Goal: Information Seeking & Learning: Learn about a topic

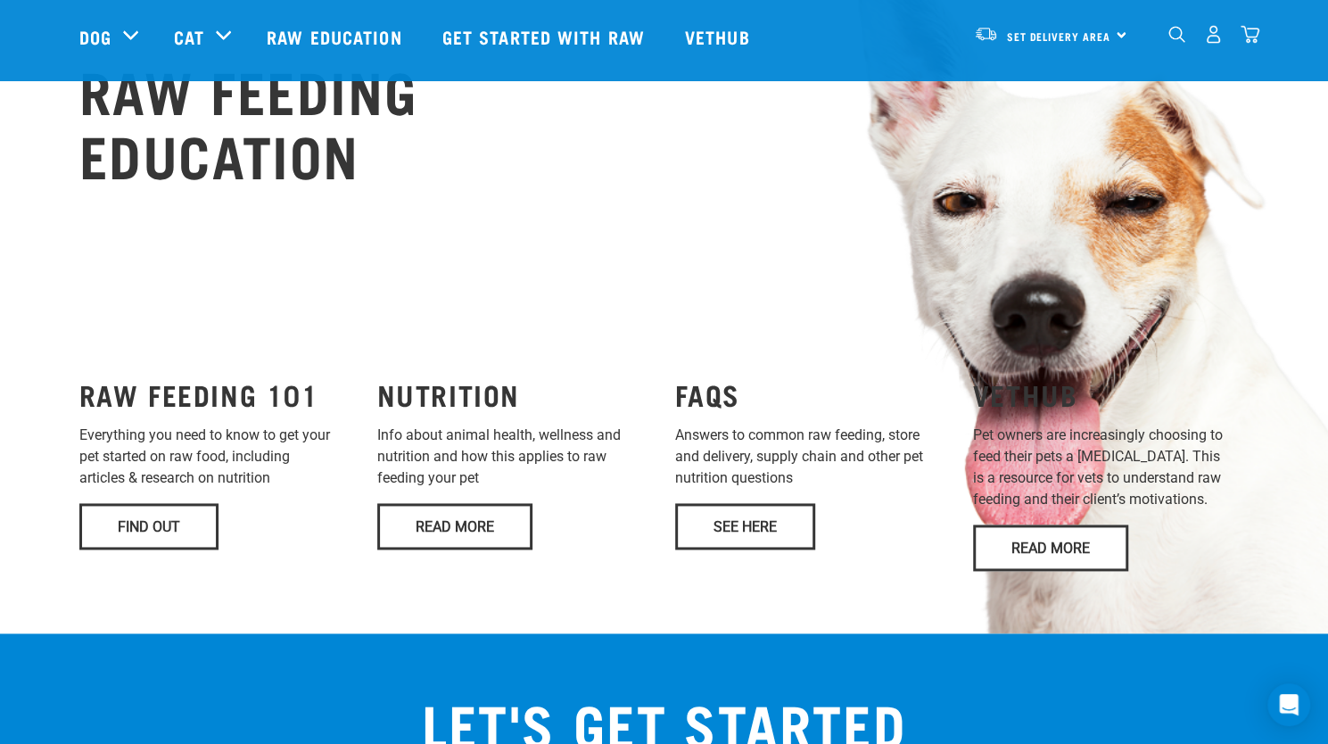
scroll to position [1216, 0]
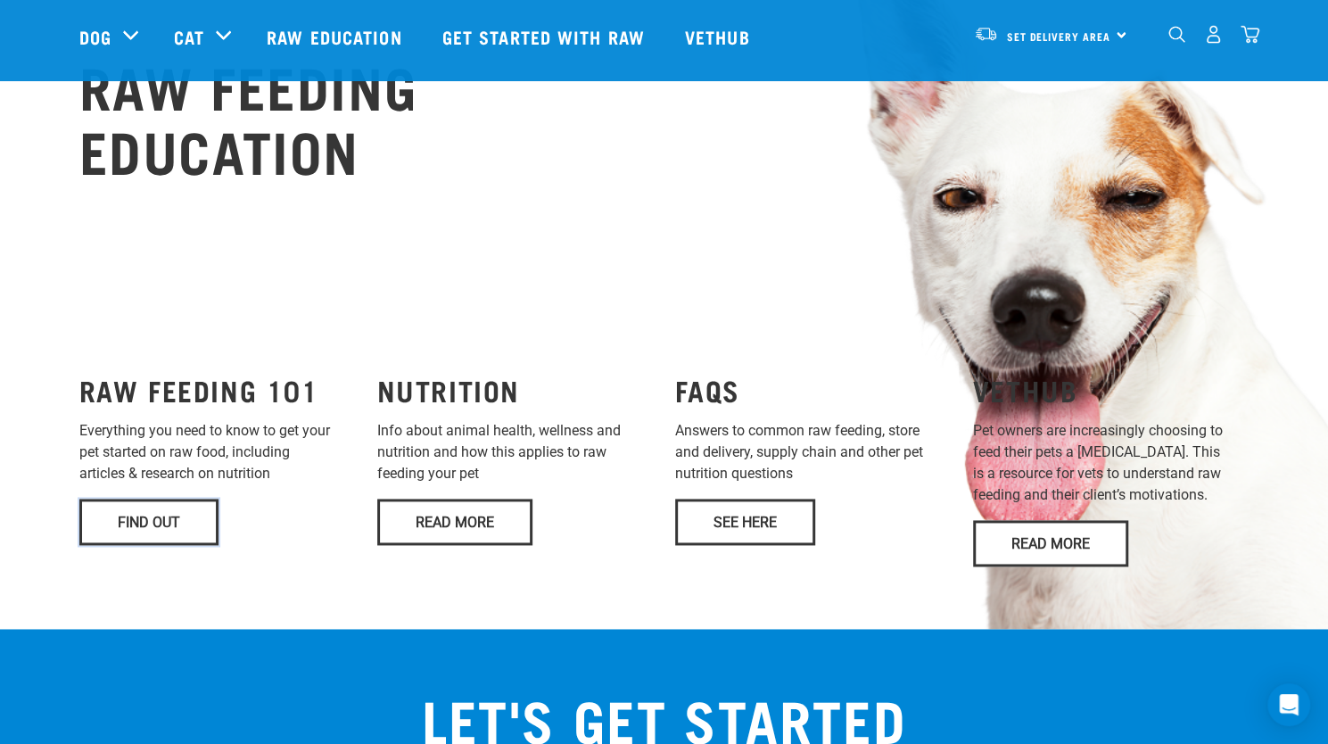
click at [141, 499] on link "Find Out" at bounding box center [148, 522] width 139 height 46
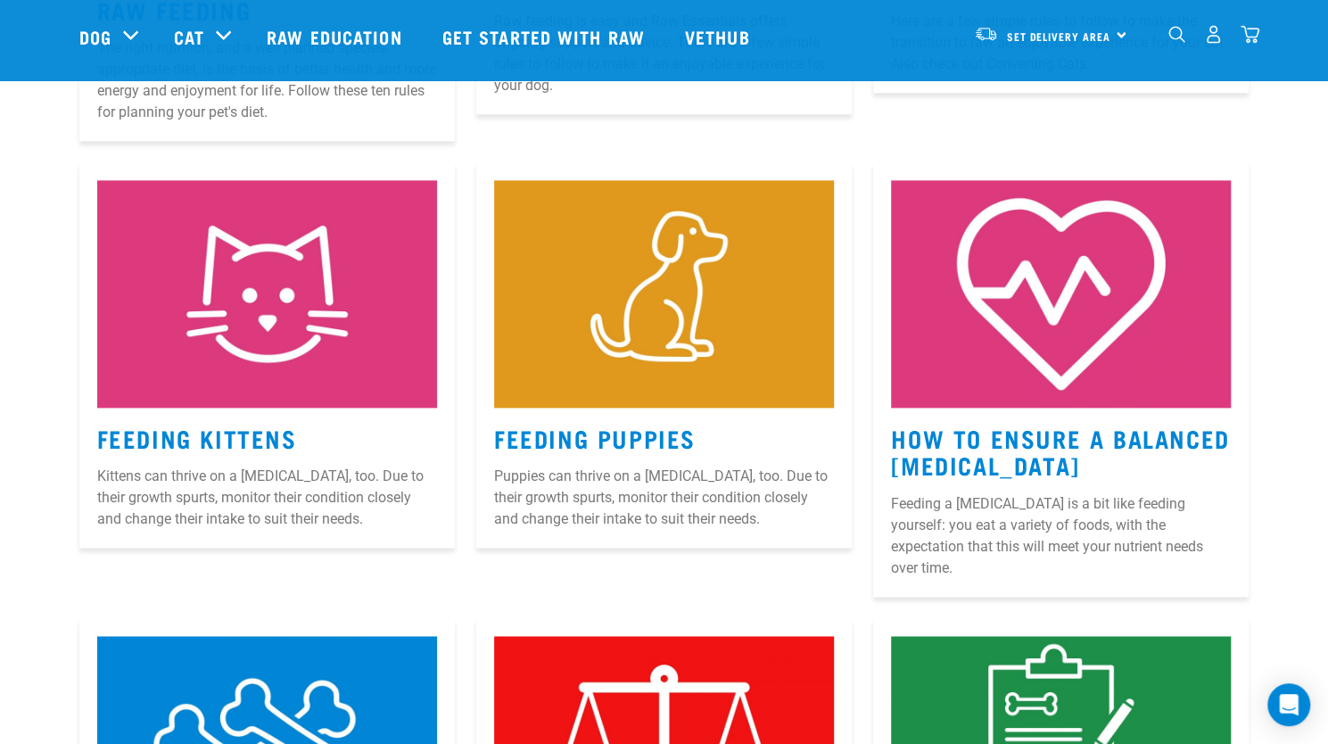
scroll to position [1167, 0]
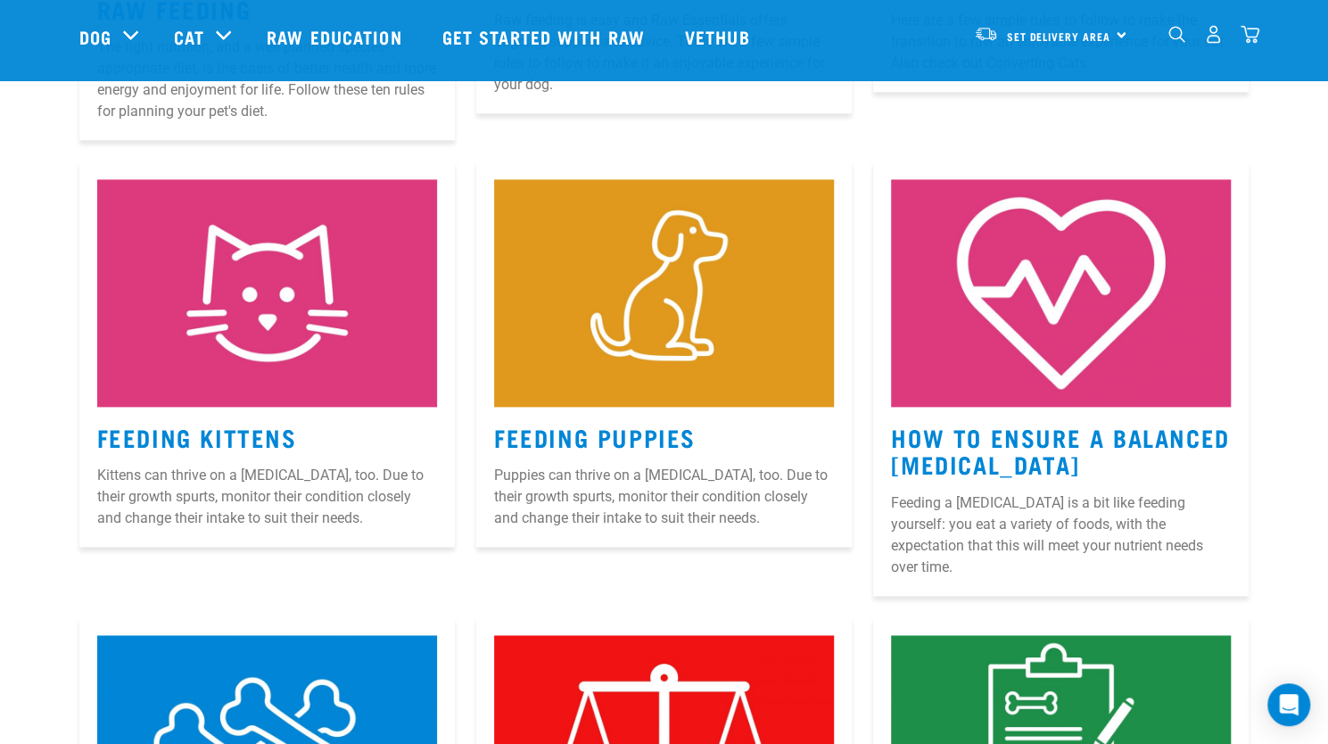
click at [680, 355] on img at bounding box center [664, 292] width 340 height 227
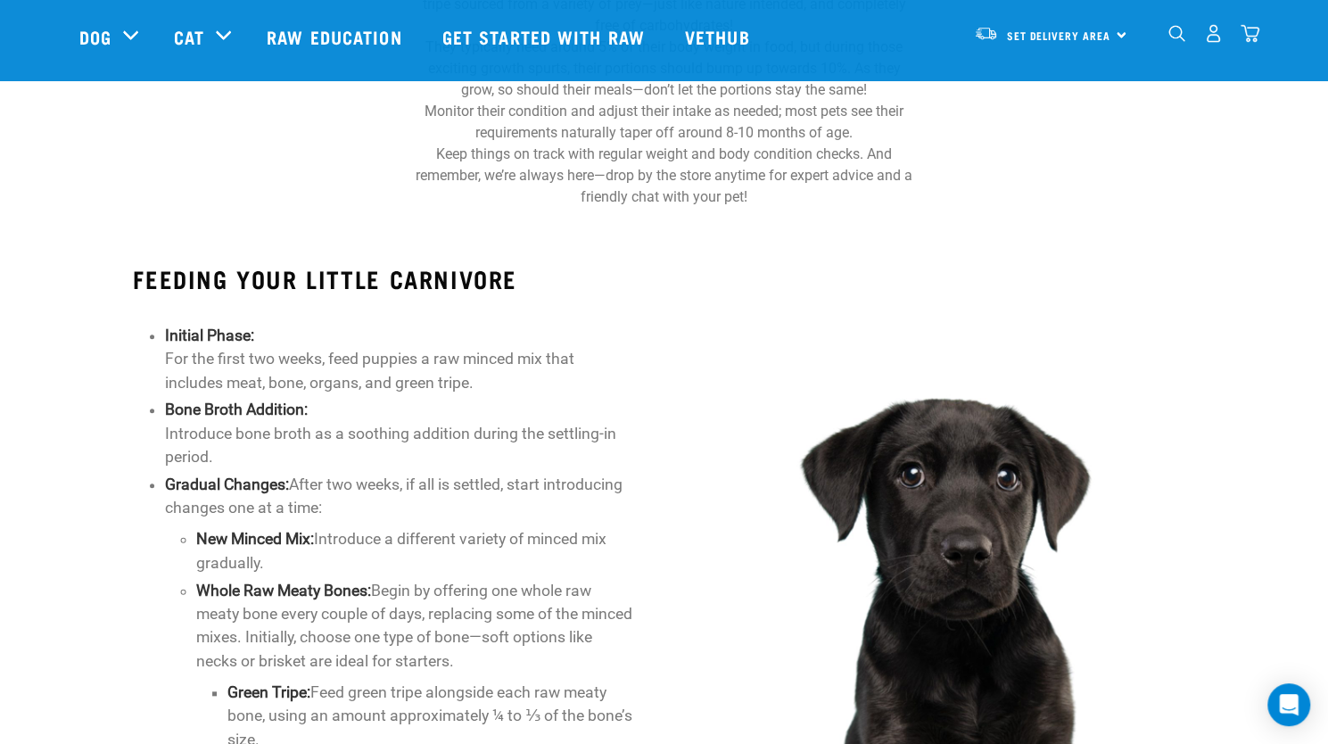
scroll to position [696, 0]
click at [699, 540] on img at bounding box center [943, 501] width 502 height 502
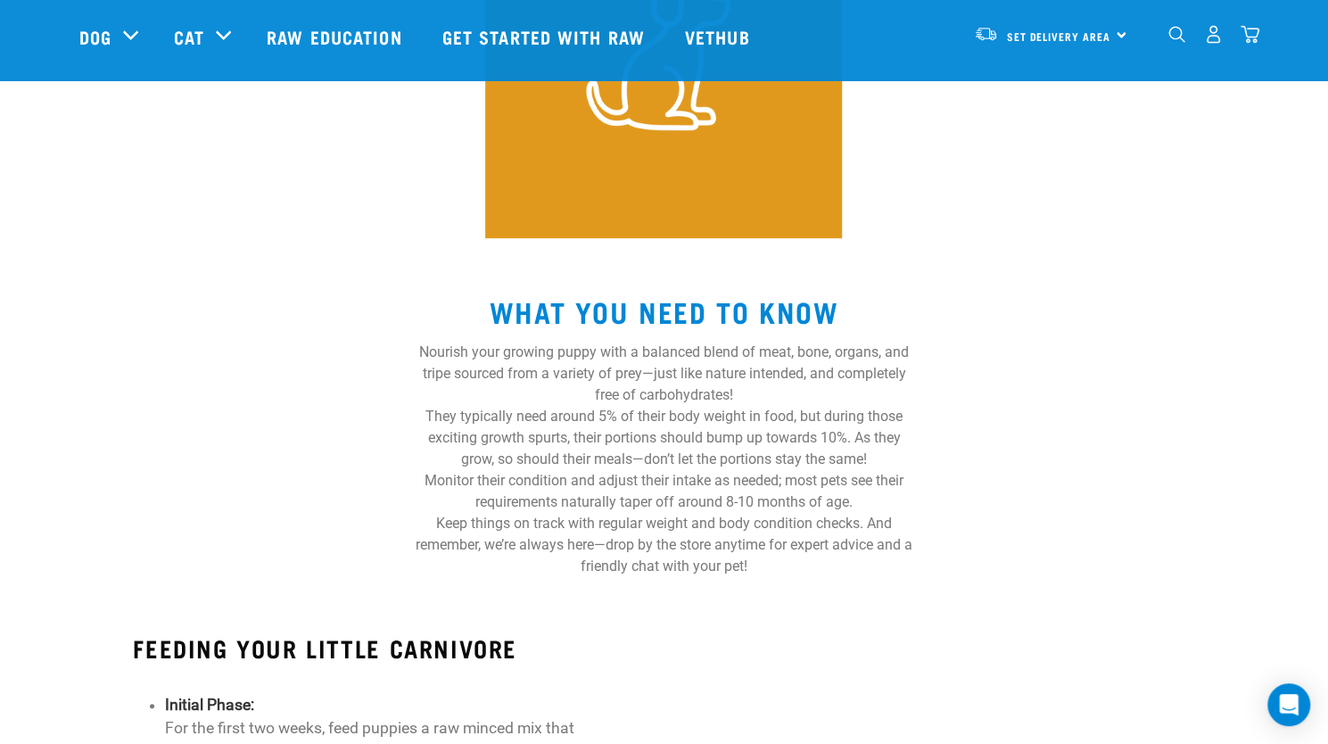
scroll to position [0, 0]
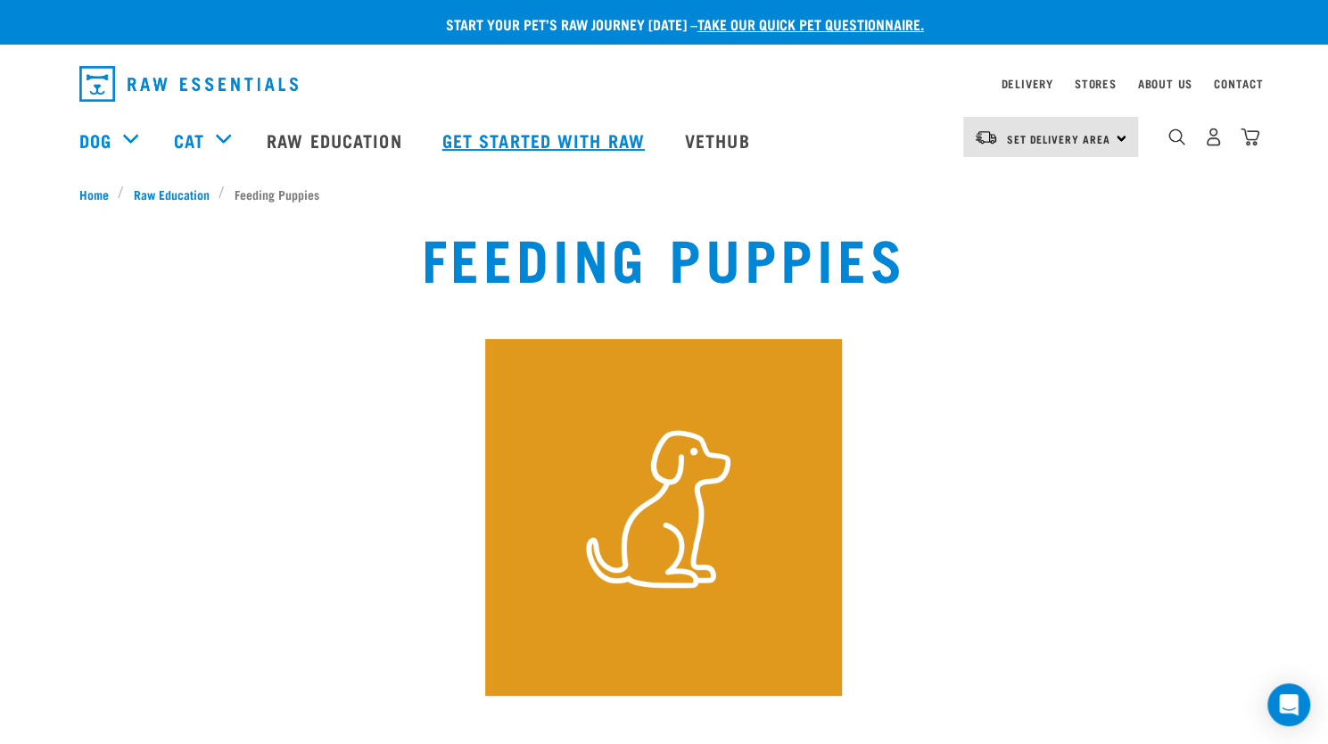
click at [549, 140] on link "Get started with Raw" at bounding box center [545, 139] width 243 height 71
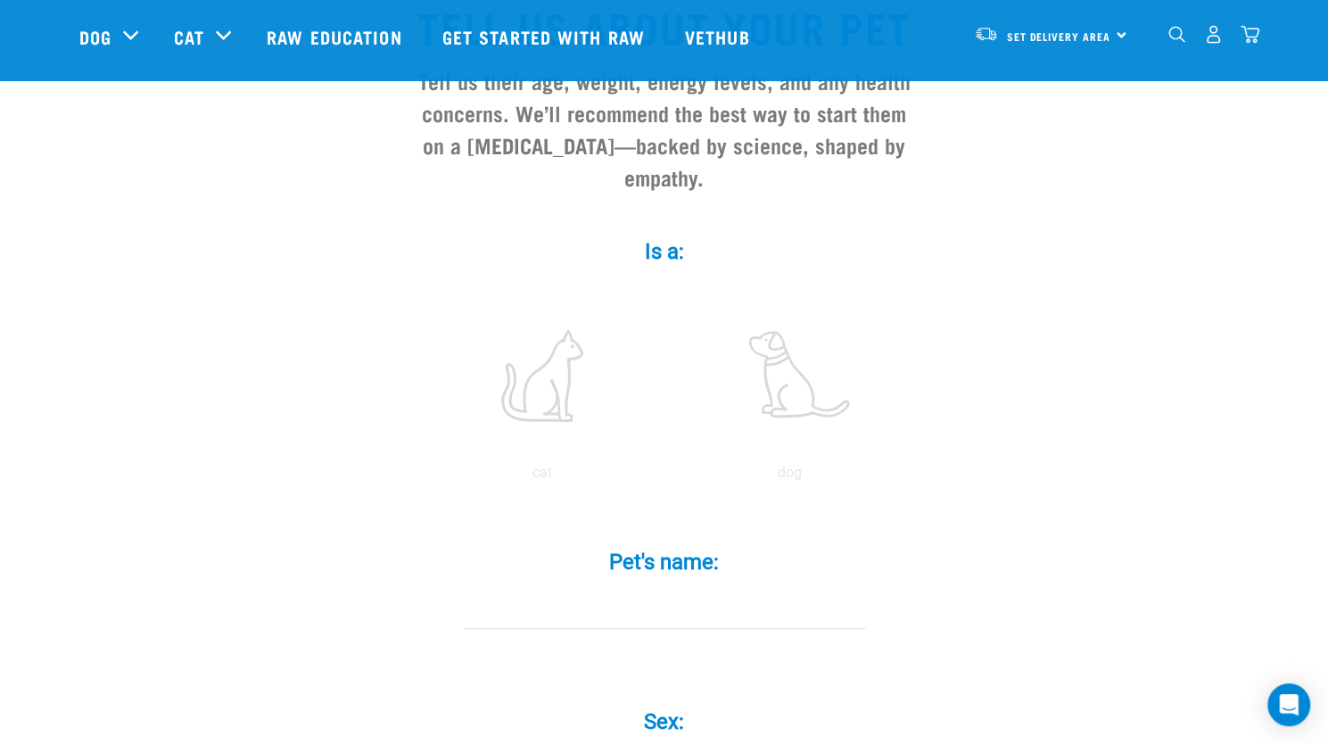
scroll to position [181, 0]
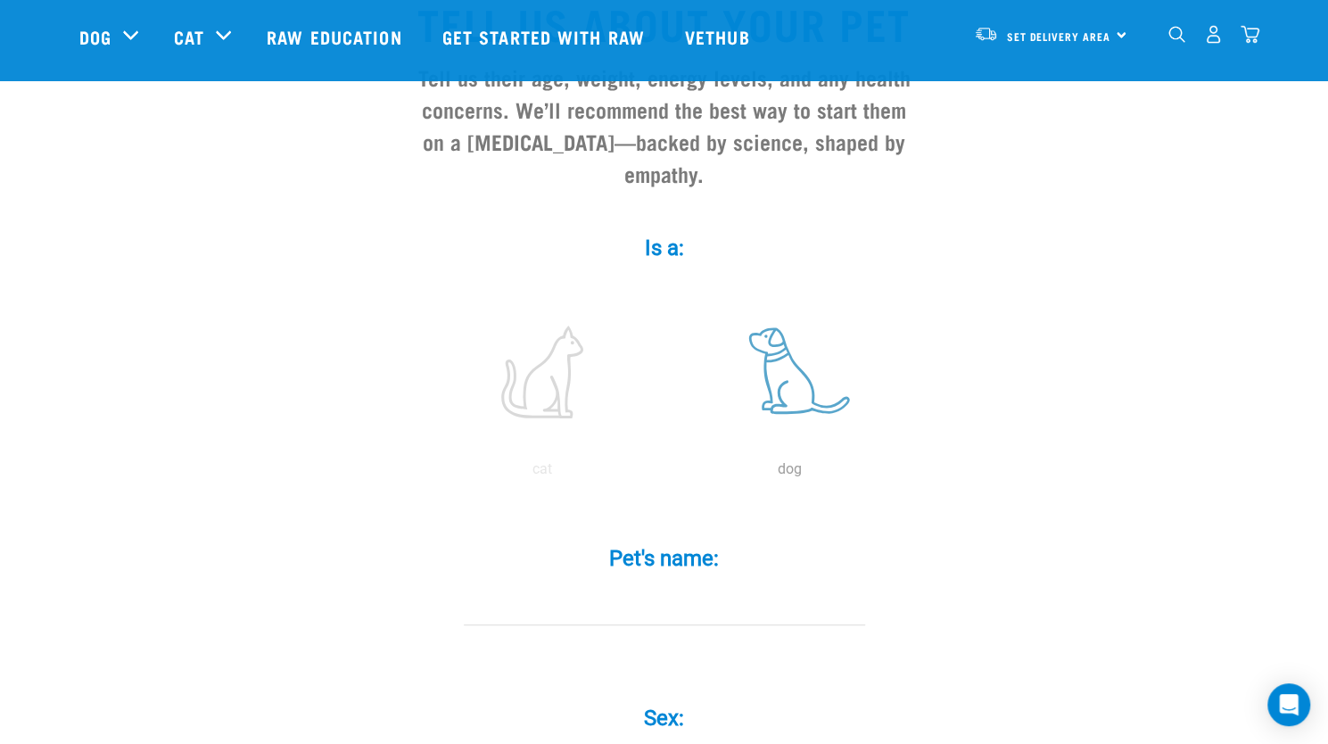
click at [776, 366] on label at bounding box center [790, 372] width 241 height 152
click at [666, 474] on input "radio" at bounding box center [666, 474] width 0 height 0
